Goal: Transaction & Acquisition: Download file/media

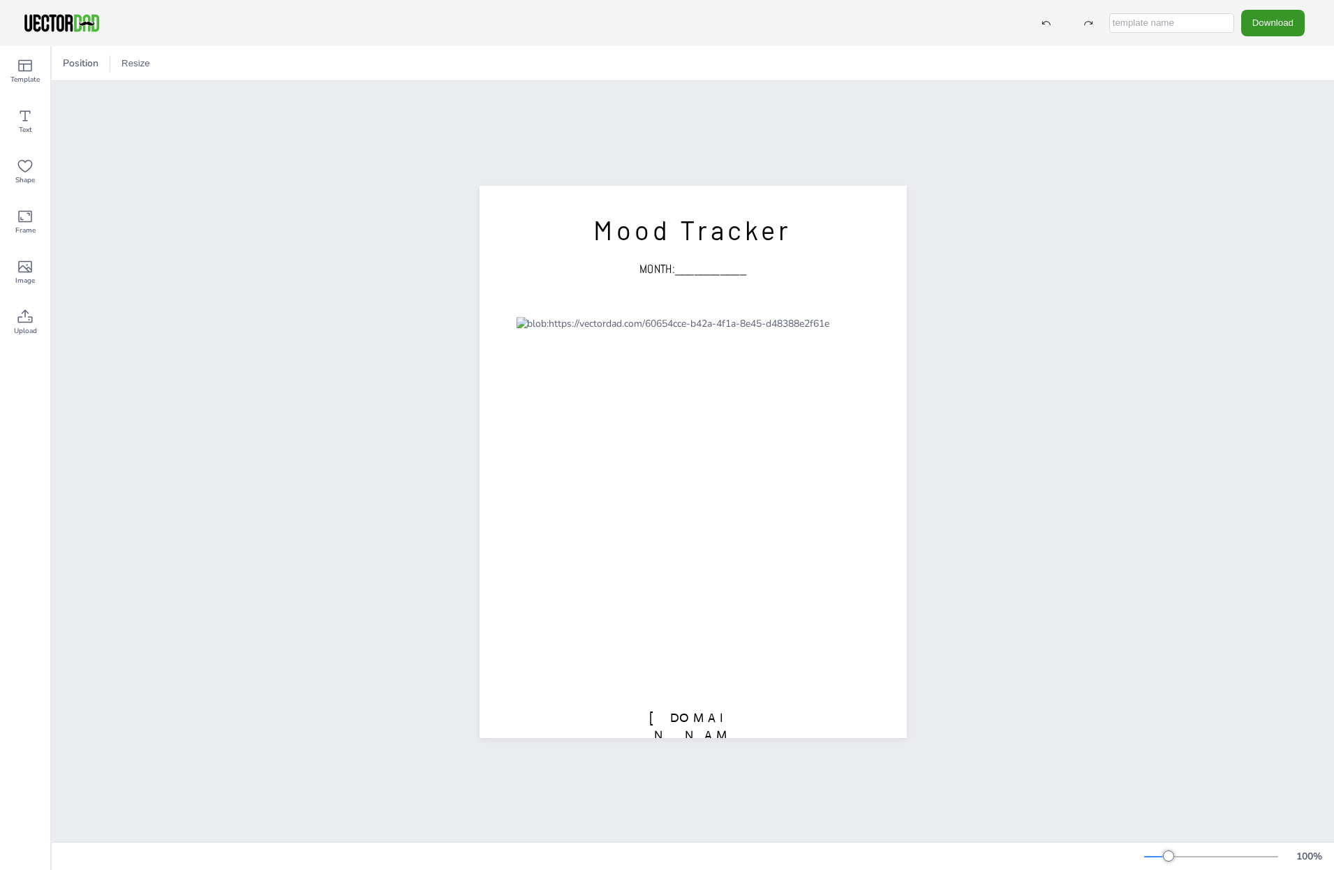
click at [1273, 18] on button "Download" at bounding box center [1273, 23] width 64 height 26
click at [1271, 170] on li "PDF" at bounding box center [1260, 170] width 114 height 29
click at [1268, 16] on button "Download" at bounding box center [1273, 23] width 64 height 26
click at [1261, 113] on li "JPG" at bounding box center [1260, 113] width 114 height 29
